Goal: Transaction & Acquisition: Download file/media

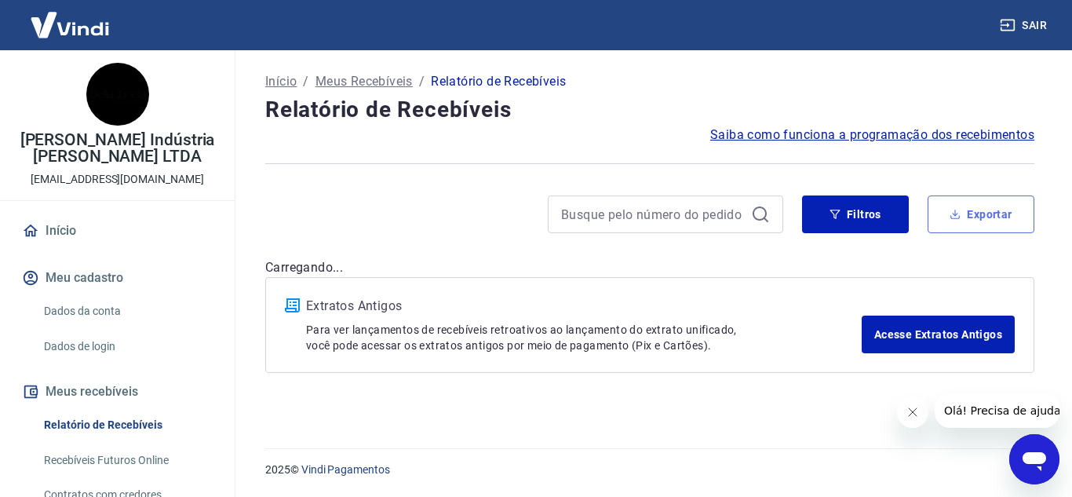
click at [974, 210] on button "Exportar" at bounding box center [981, 214] width 107 height 38
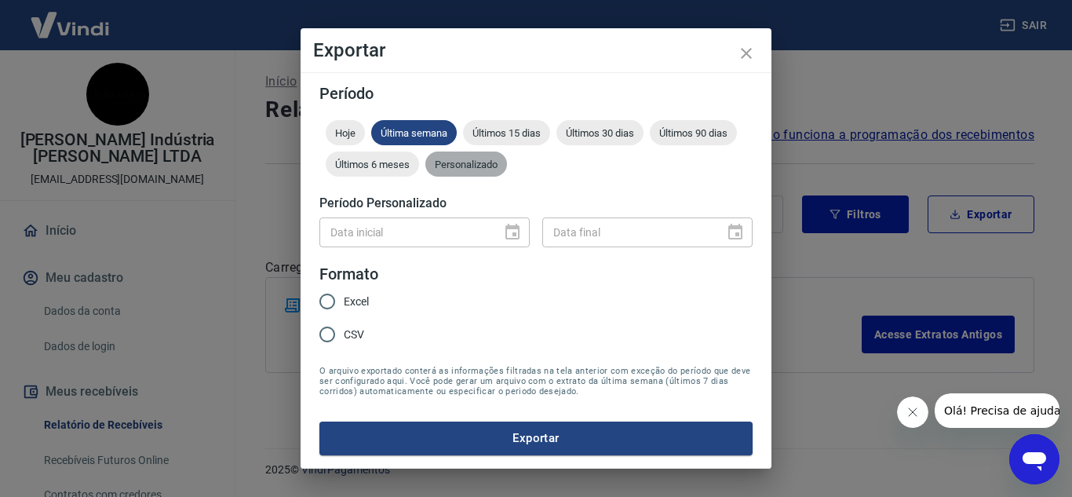
click at [494, 163] on span "Personalizado" at bounding box center [466, 165] width 82 height 12
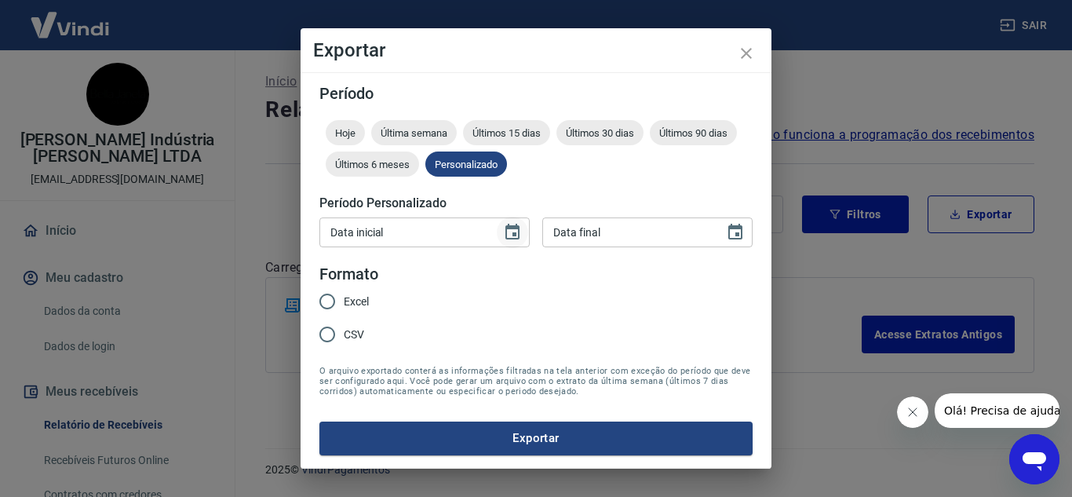
click at [513, 226] on icon "Choose date" at bounding box center [513, 232] width 14 height 16
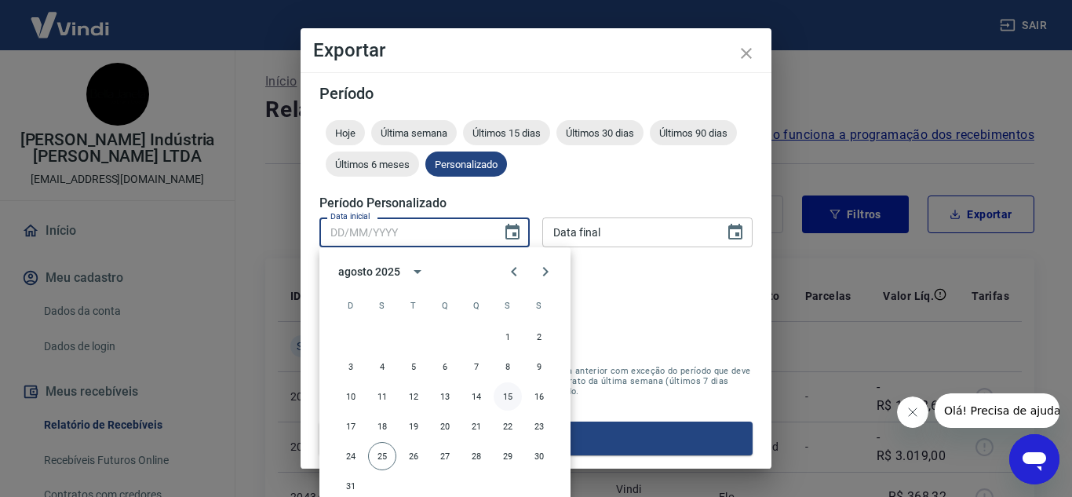
click at [506, 393] on button "15" at bounding box center [508, 396] width 28 height 28
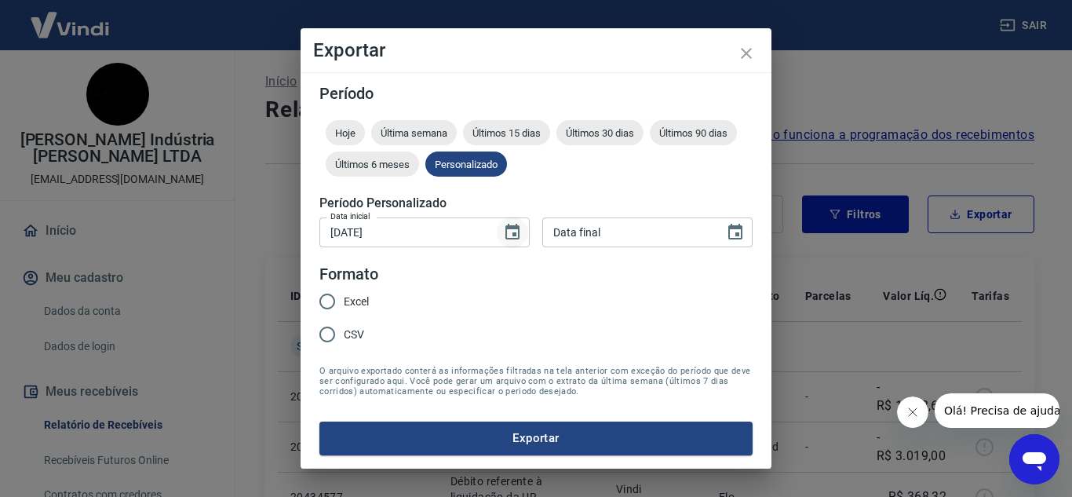
click at [513, 232] on icon "Choose date, selected date is 15 de ago de 2025" at bounding box center [512, 232] width 19 height 19
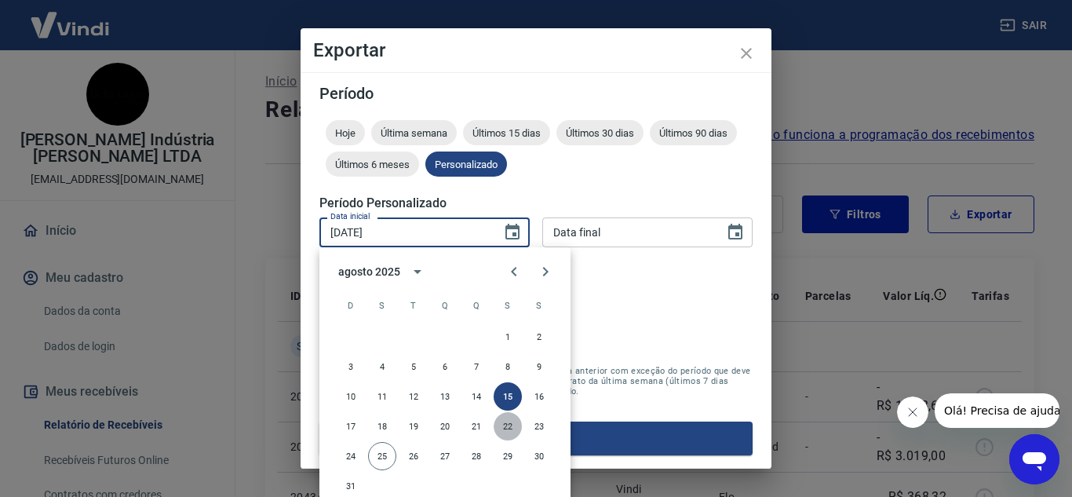
click at [506, 422] on button "22" at bounding box center [508, 426] width 28 height 28
type input "[DATE]"
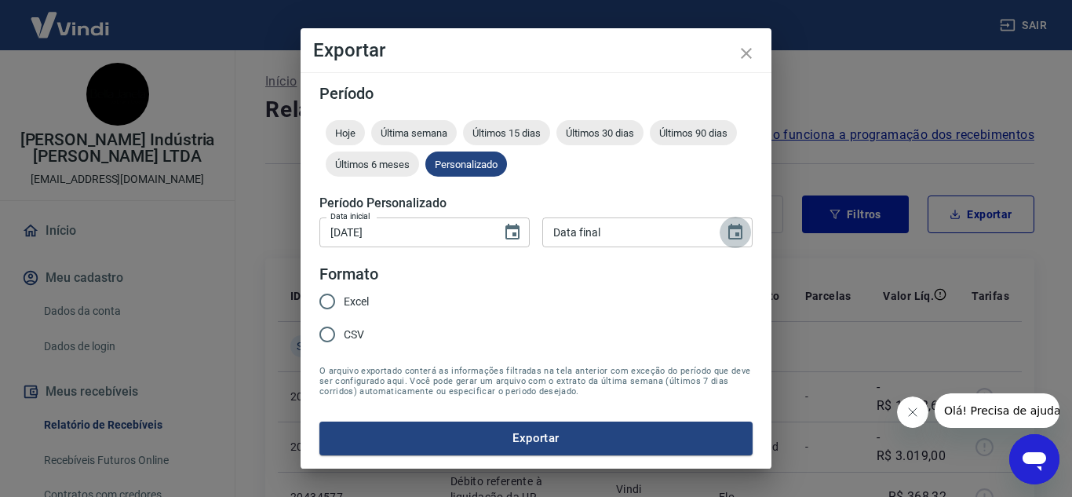
click at [736, 237] on icon "Choose date" at bounding box center [735, 232] width 19 height 19
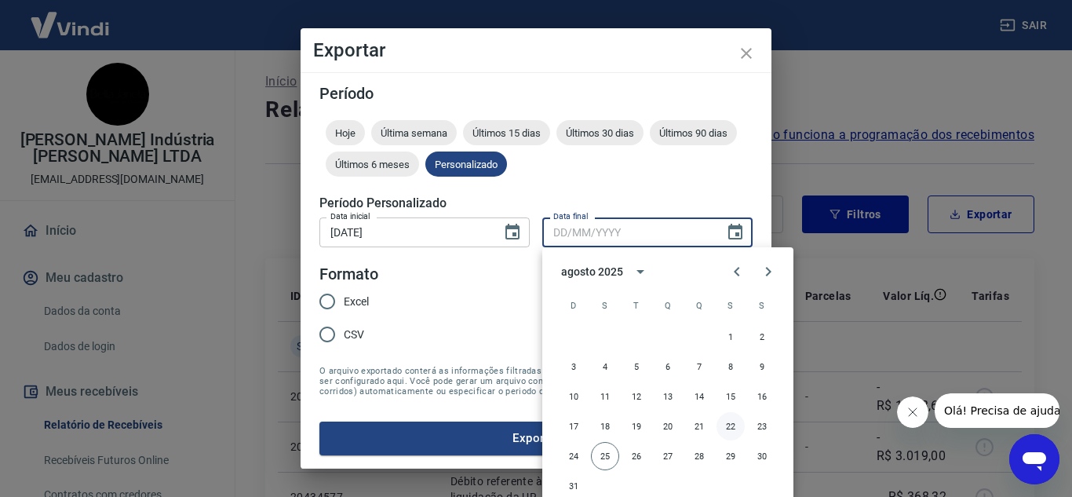
click at [734, 424] on button "22" at bounding box center [731, 426] width 28 height 28
type input "[DATE]"
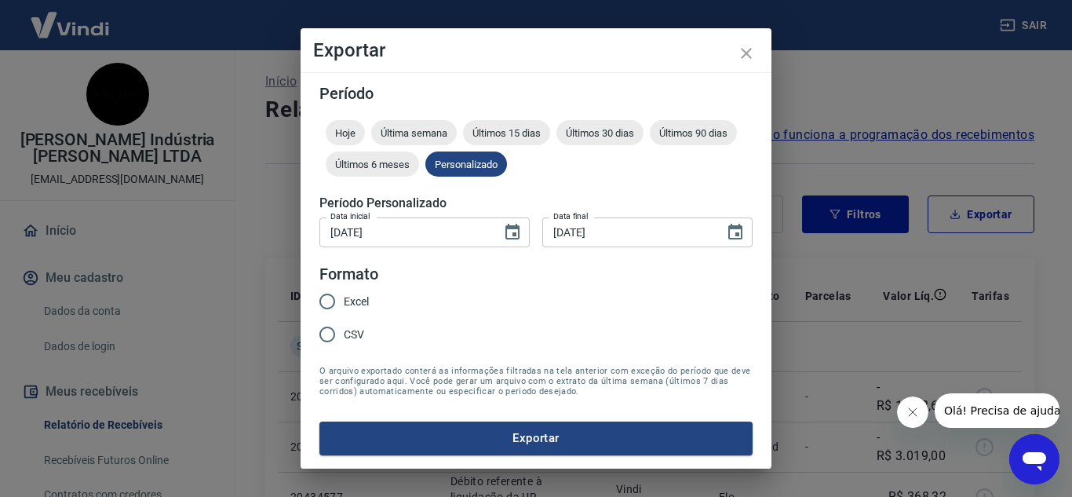
click at [361, 304] on span "Excel" at bounding box center [356, 302] width 25 height 16
click at [344, 304] on input "Excel" at bounding box center [327, 301] width 33 height 33
radio input "true"
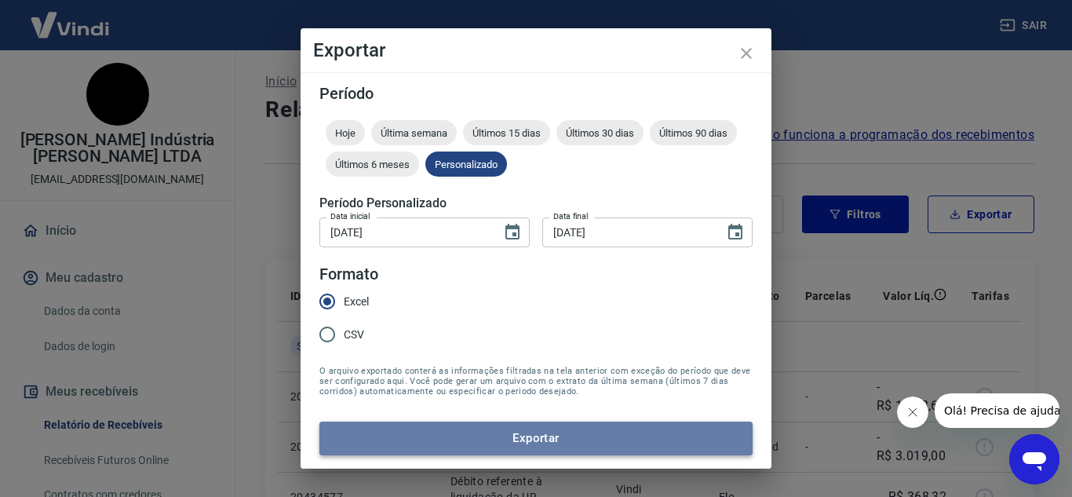
click at [497, 433] on button "Exportar" at bounding box center [536, 438] width 433 height 33
